Goal: Find specific page/section

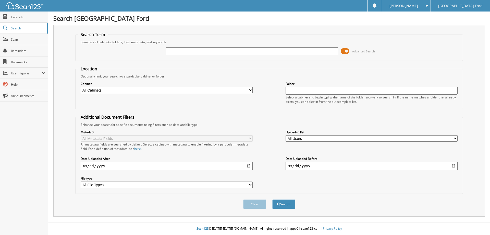
click at [347, 52] on span at bounding box center [345, 51] width 9 height 8
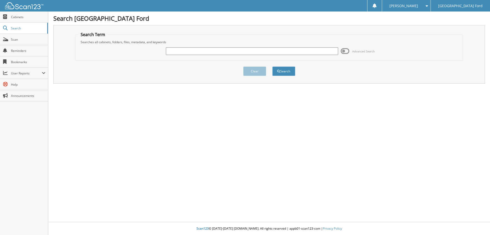
click at [307, 51] on input "text" at bounding box center [252, 51] width 172 height 8
type input "6296896"
click at [273, 66] on button "Search" at bounding box center [284, 70] width 23 height 9
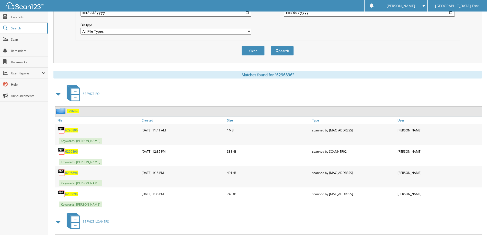
scroll to position [204, 0]
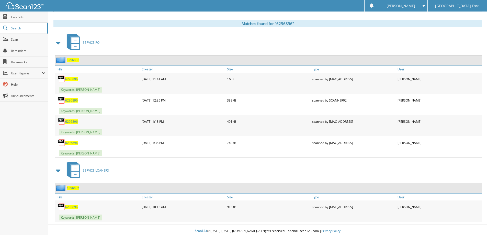
click at [74, 100] on span "6296896" at bounding box center [71, 100] width 13 height 4
click at [71, 121] on span "6296896" at bounding box center [71, 121] width 13 height 4
click at [71, 143] on span "6296896" at bounding box center [71, 142] width 13 height 4
click at [71, 79] on span "6296896" at bounding box center [71, 79] width 13 height 4
